Goal: Transaction & Acquisition: Purchase product/service

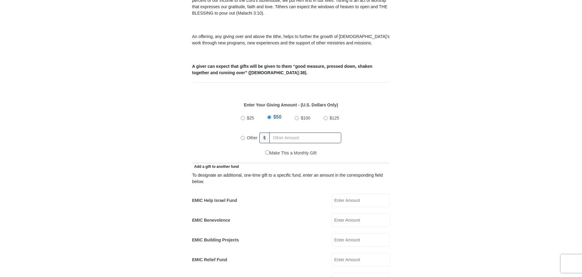
scroll to position [213, 0]
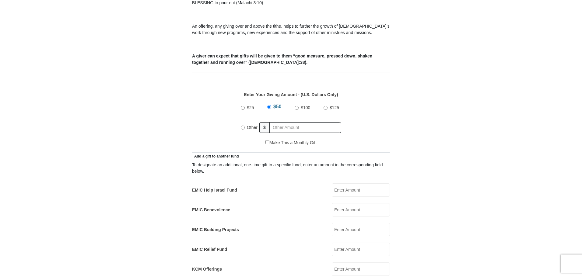
click at [243, 126] on input "Other" at bounding box center [243, 128] width 4 height 4
radio input "true"
click at [362, 224] on input "EMIC Building Projects" at bounding box center [361, 229] width 58 height 13
type input "20"
click at [448, 188] on form "[GEOGRAPHIC_DATA][DEMOGRAPHIC_DATA] Online Giving Because of gifts like yours, …" at bounding box center [291, 261] width 347 height 901
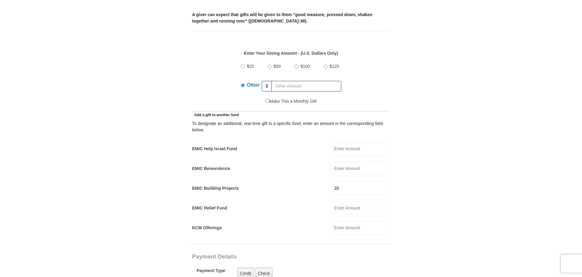
scroll to position [274, 0]
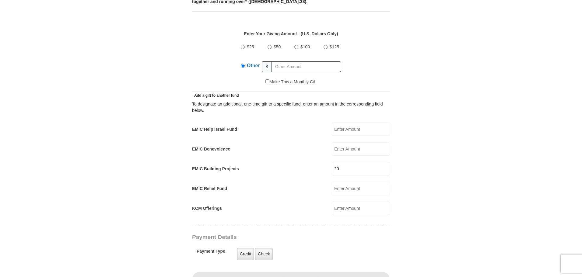
click at [346, 144] on input "EMIC Benevolence" at bounding box center [361, 149] width 58 height 13
type input "20"
click at [345, 163] on input "20" at bounding box center [361, 168] width 58 height 13
type input "2"
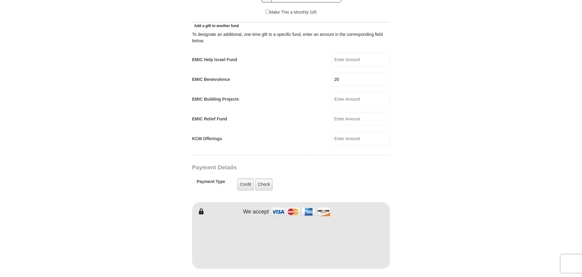
scroll to position [365, 0]
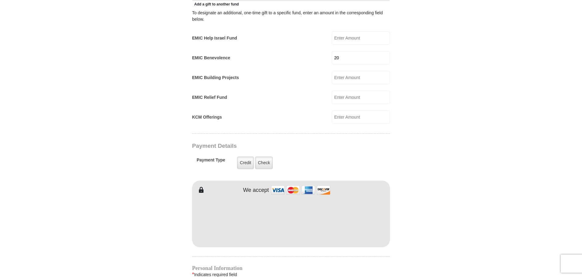
type input "[PERSON_NAME]"
type input "Koshi"
click at [481, 217] on body "[GEOGRAPHIC_DATA][DEMOGRAPHIC_DATA] Online Giving Because of gifts like yours, …" at bounding box center [291, 192] width 582 height 1115
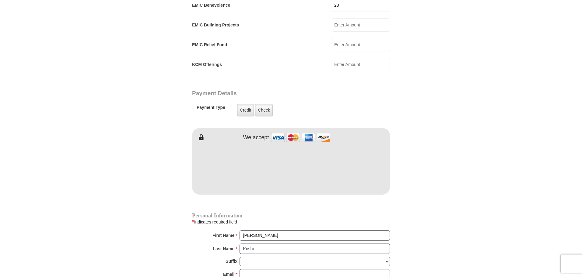
scroll to position [457, 0]
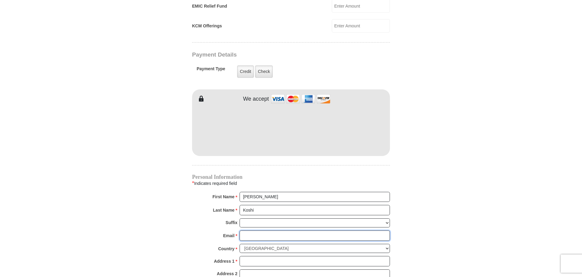
click at [254, 231] on input "Email *" at bounding box center [315, 236] width 150 height 10
type input "[EMAIL_ADDRESS][DOMAIN_NAME]"
type input "[STREET_ADDRESS]"
type input "SPARKS"
select select "NV"
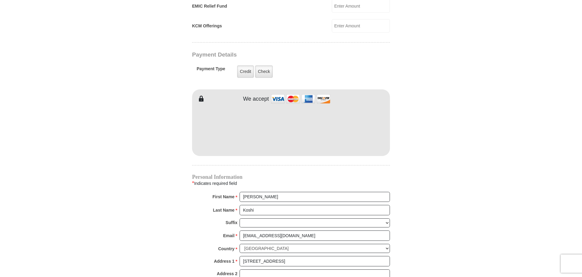
type input "89434"
click at [308, 231] on input "[EMAIL_ADDRESS][DOMAIN_NAME]" at bounding box center [315, 236] width 150 height 10
type input "[EMAIL_ADDRESS][DOMAIN_NAME]"
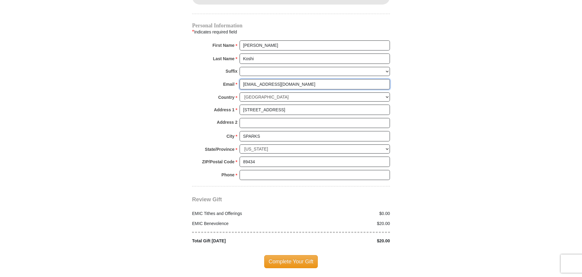
scroll to position [609, 0]
click at [266, 171] on input "Phone * *" at bounding box center [315, 175] width 150 height 10
type input "7753860005"
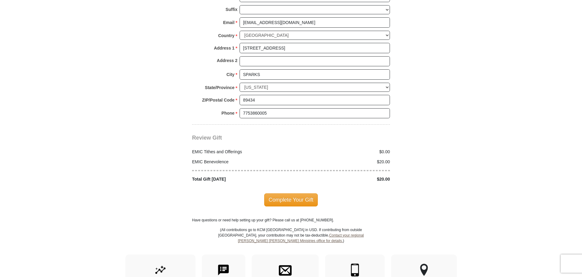
scroll to position [700, 0]
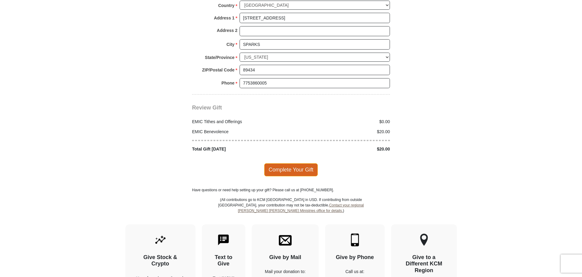
click at [287, 164] on span "Complete Your Gift" at bounding box center [291, 170] width 54 height 13
